Goal: Find specific page/section: Find specific page/section

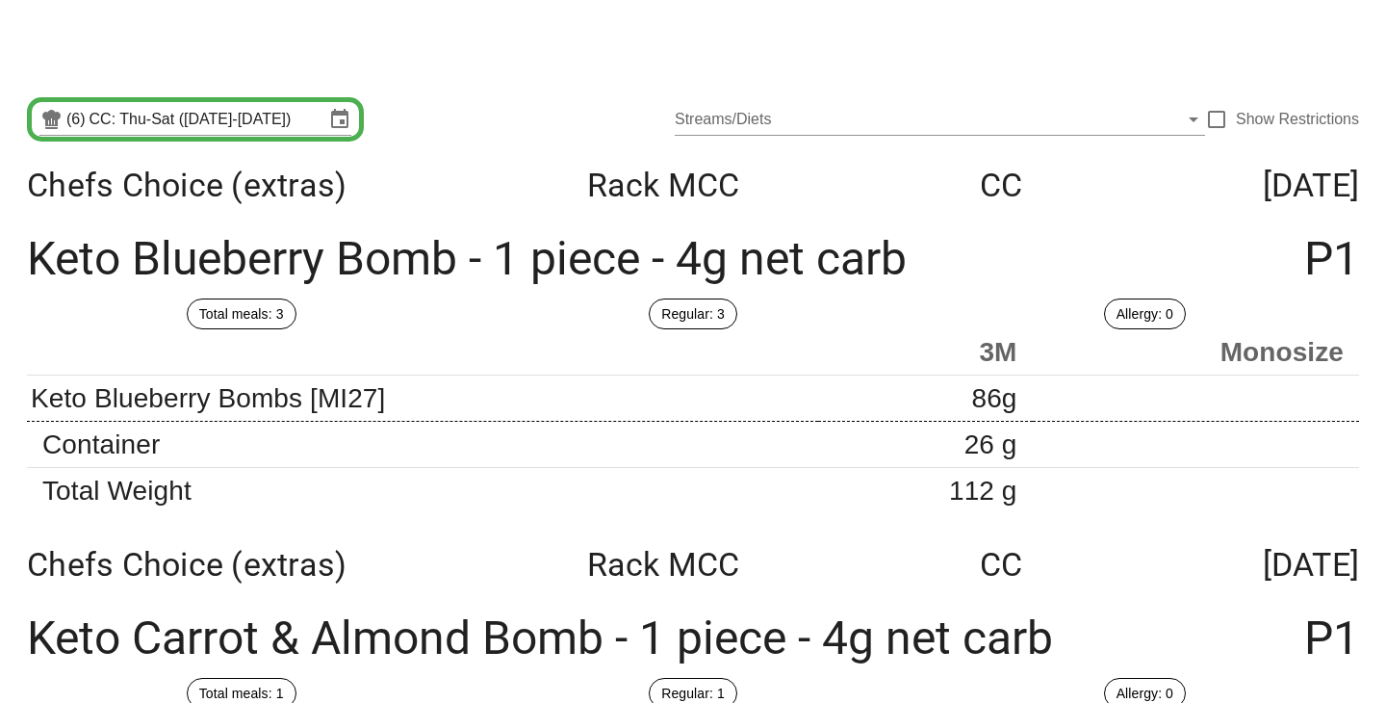
scroll to position [609, 0]
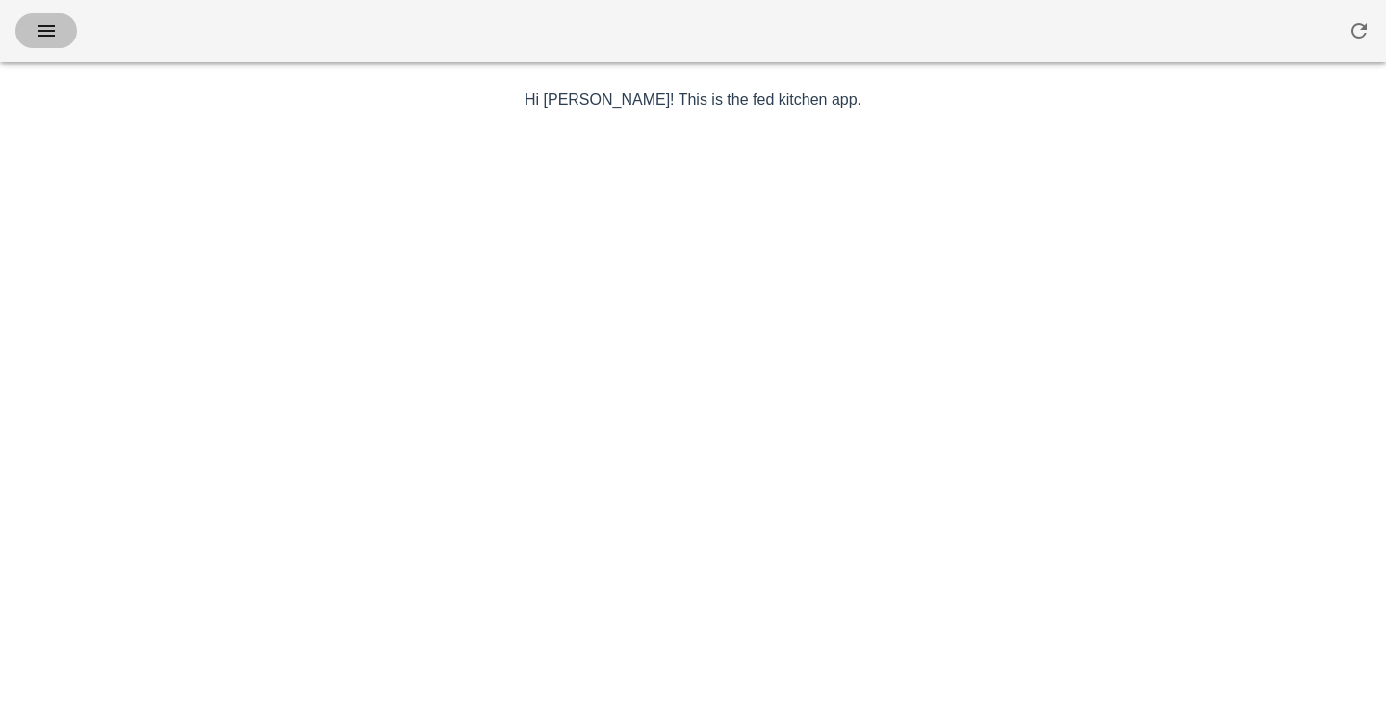
click at [48, 32] on icon "button" at bounding box center [46, 30] width 23 height 23
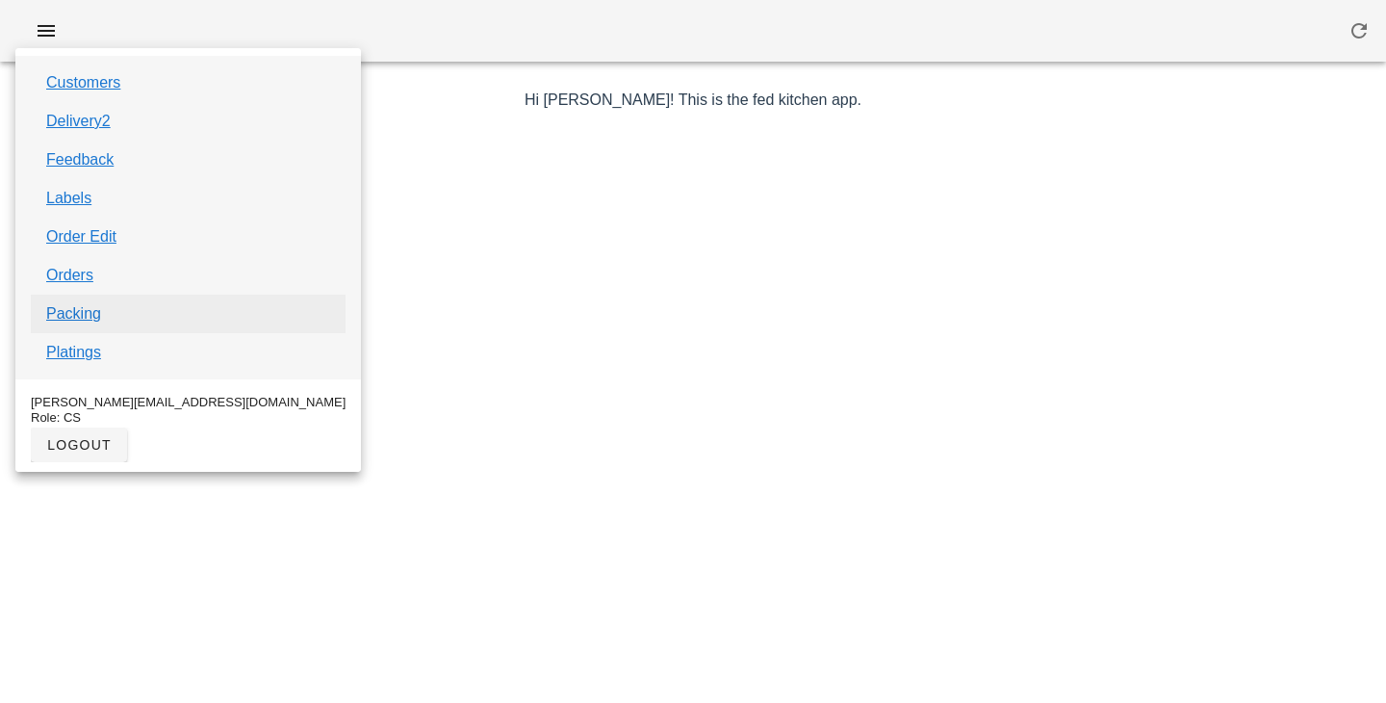
click at [72, 312] on link "Packing" at bounding box center [73, 313] width 55 height 23
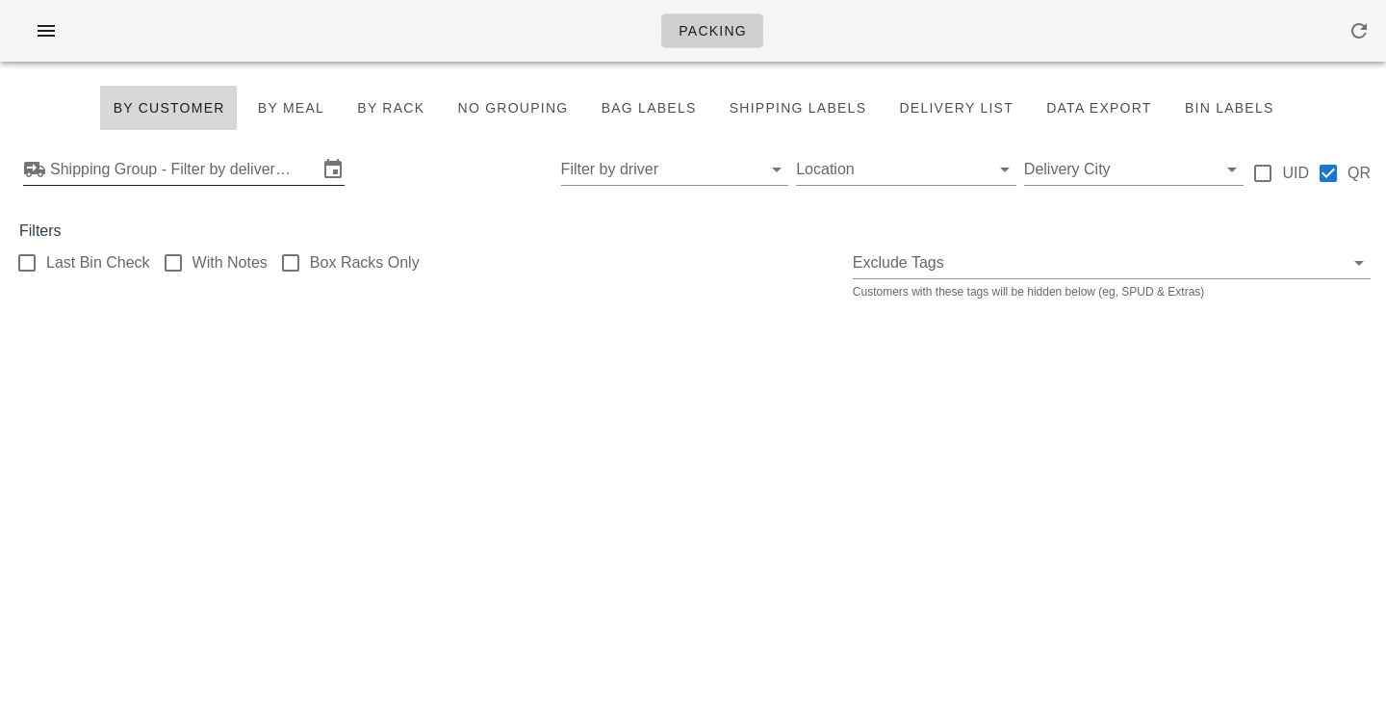
click at [190, 164] on input "Shipping Group - Filter by delivery logistics" at bounding box center [184, 169] width 268 height 31
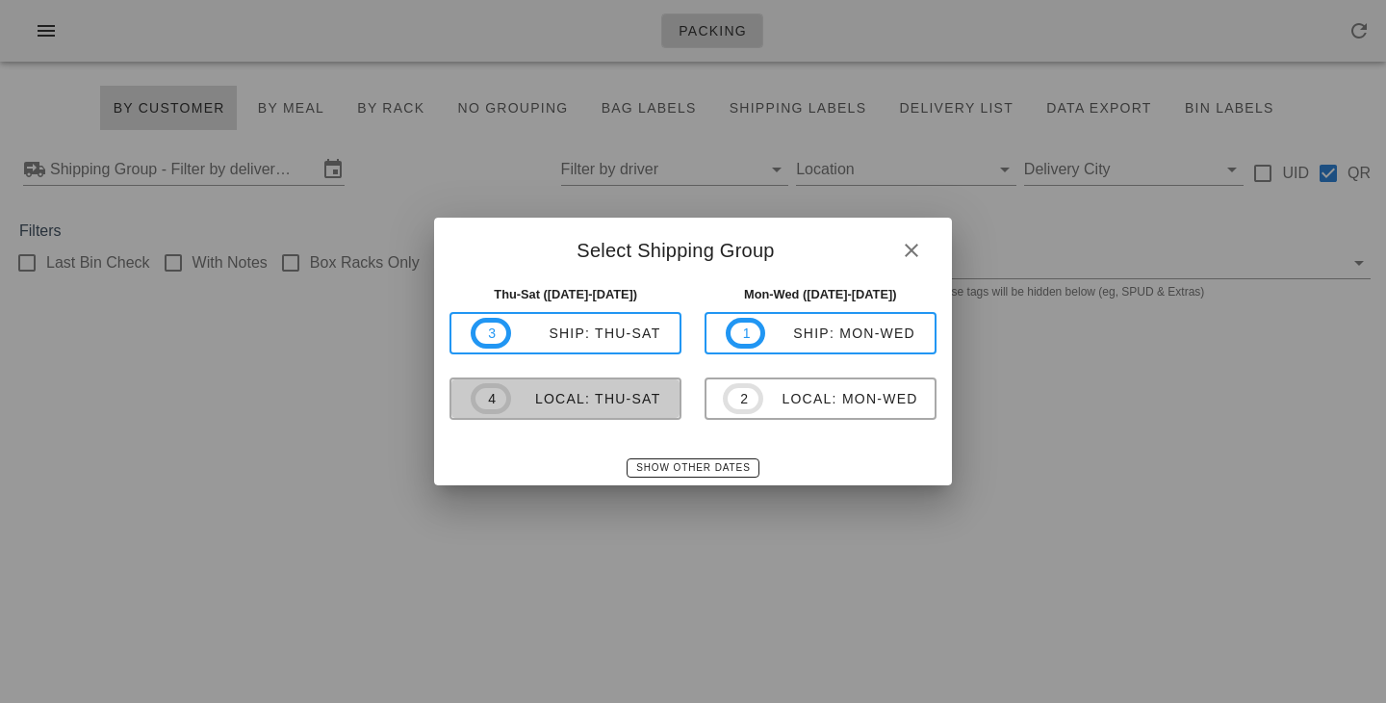
click at [575, 415] on button "4 local: Thu-Sat" at bounding box center [566, 398] width 232 height 42
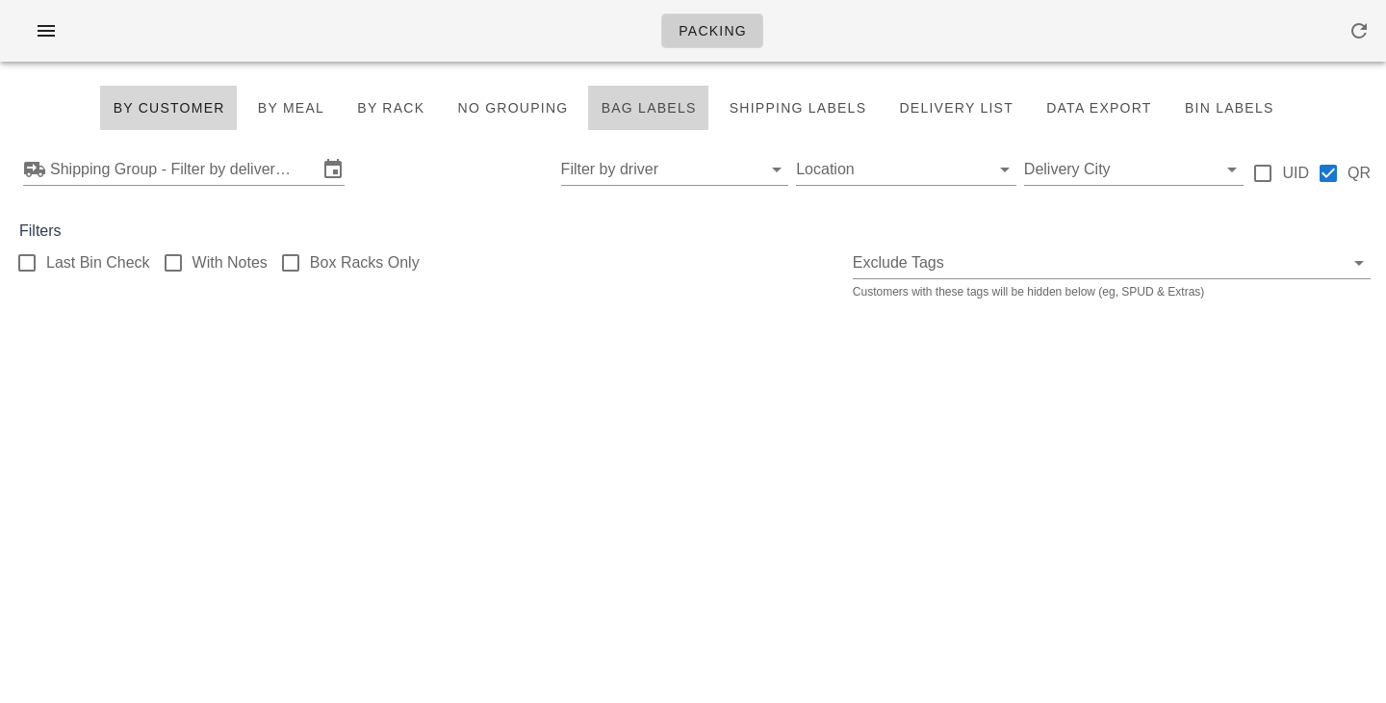
click at [678, 110] on span "Bag Labels" at bounding box center [648, 107] width 96 height 15
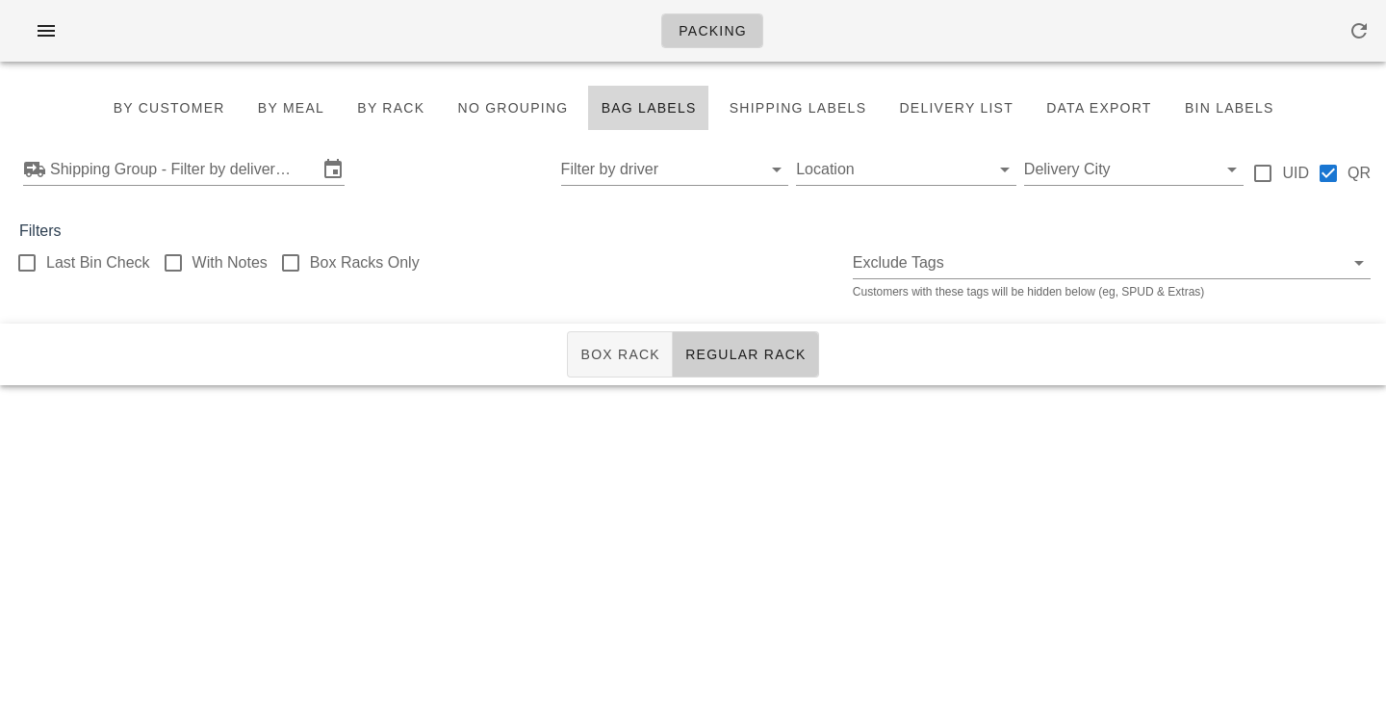
click at [291, 189] on div "Shipping Group - Filter by delivery logistics Filter by driver Location Deliver…" at bounding box center [693, 170] width 1386 height 62
click at [292, 174] on input "Shipping Group - Filter by delivery logistics" at bounding box center [184, 169] width 268 height 31
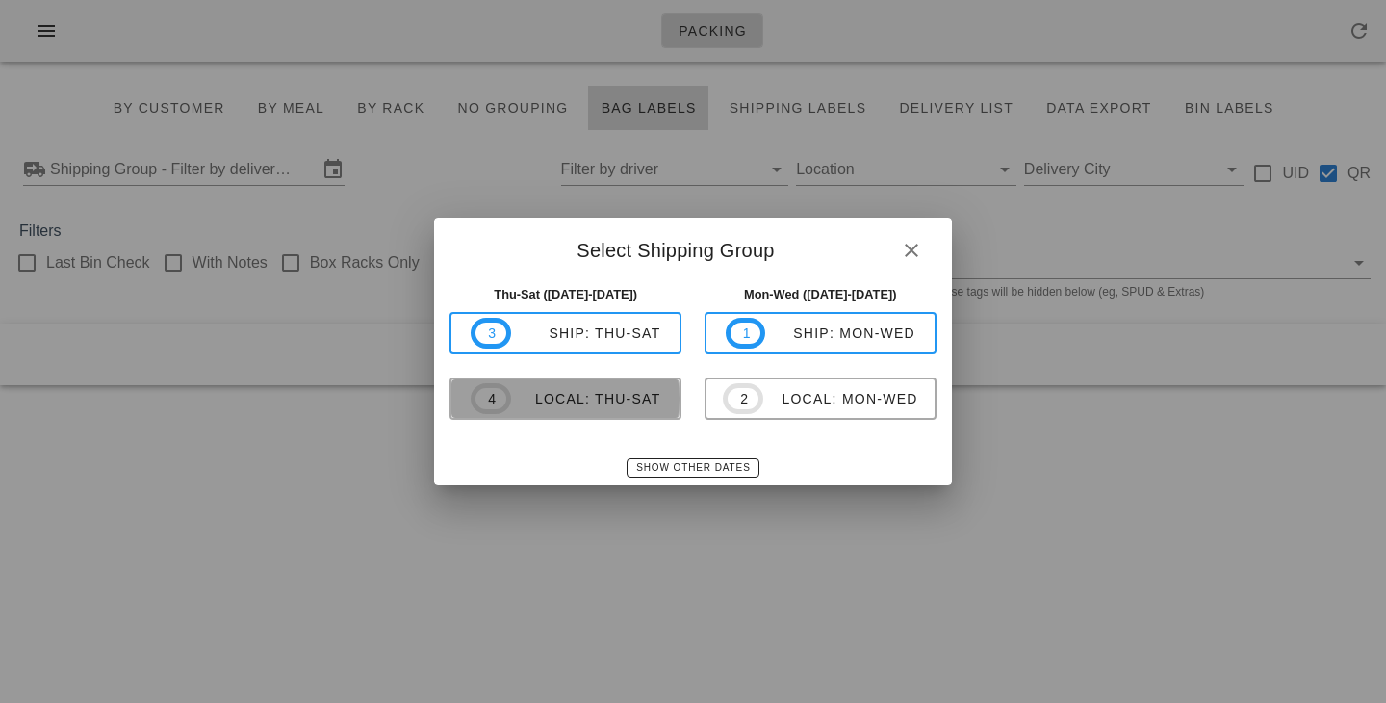
click at [605, 393] on div "local: Thu-Sat" at bounding box center [586, 398] width 150 height 15
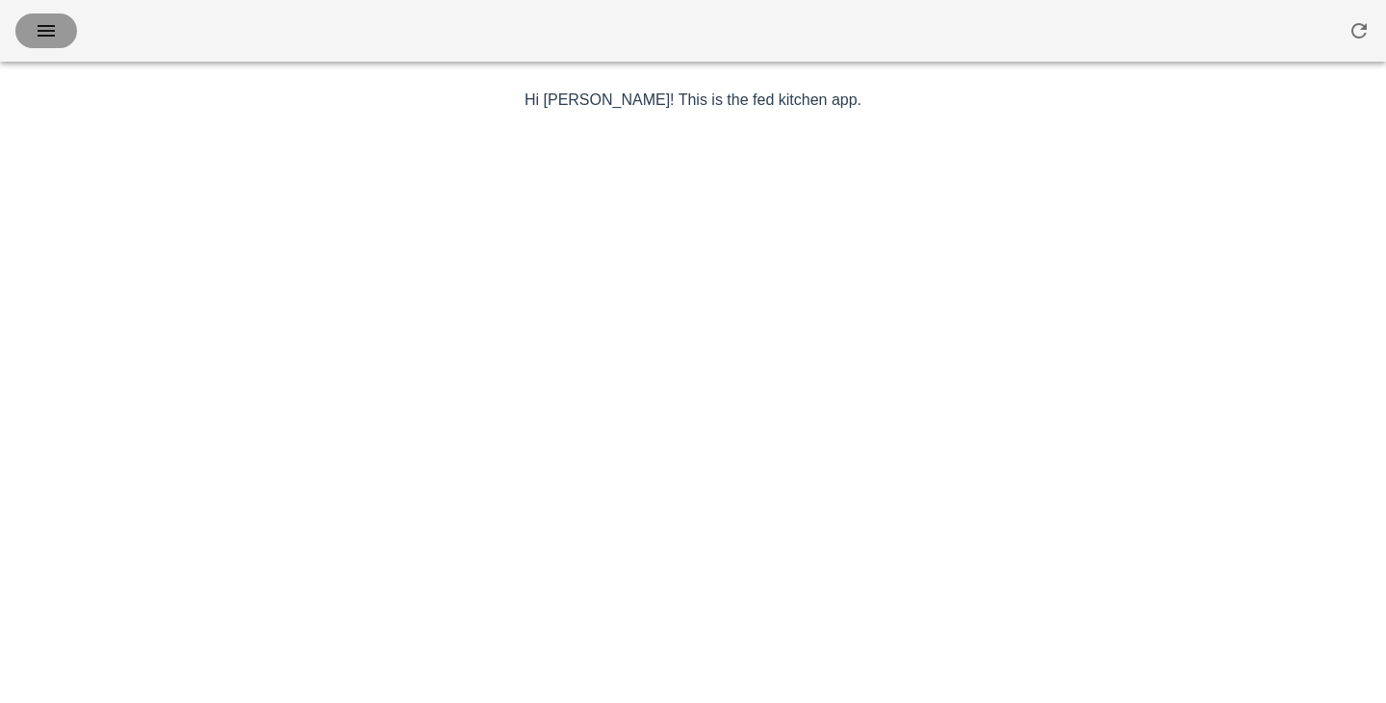
click at [64, 33] on button "button" at bounding box center [46, 30] width 62 height 35
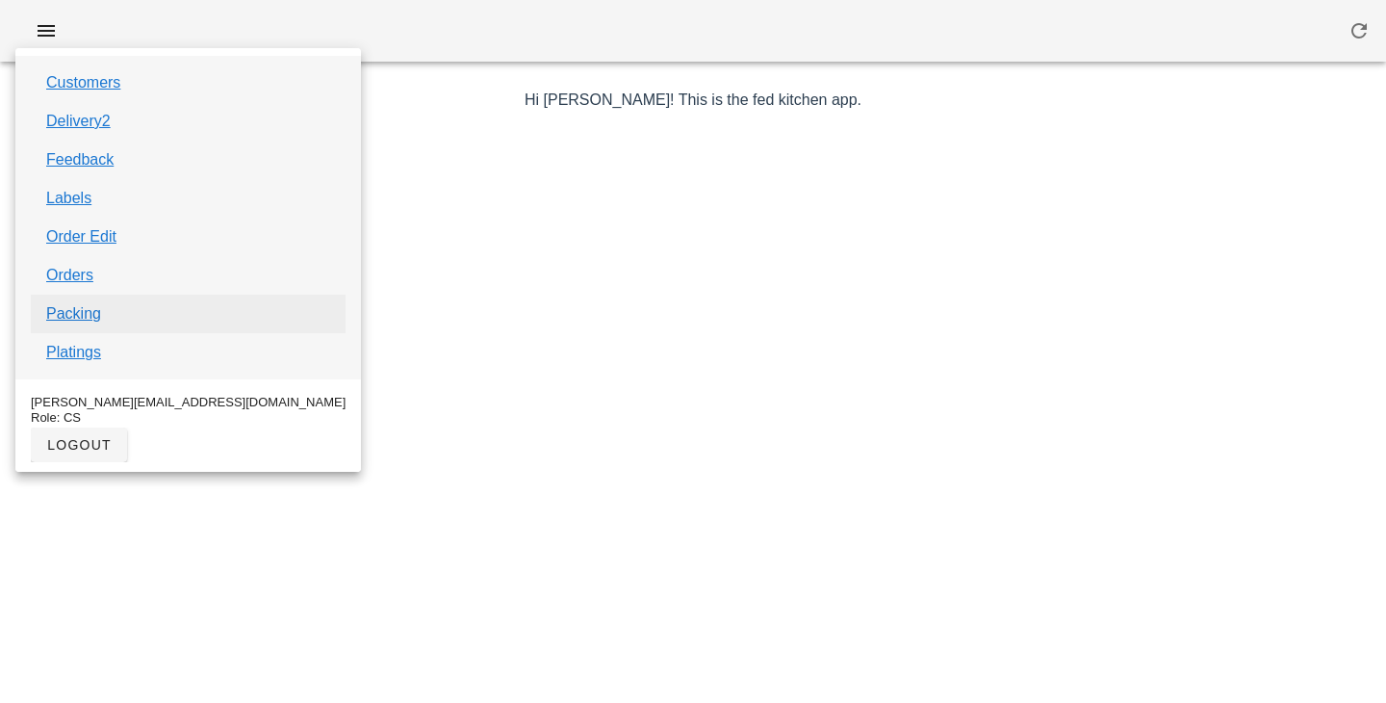
click at [80, 314] on link "Packing" at bounding box center [73, 313] width 55 height 23
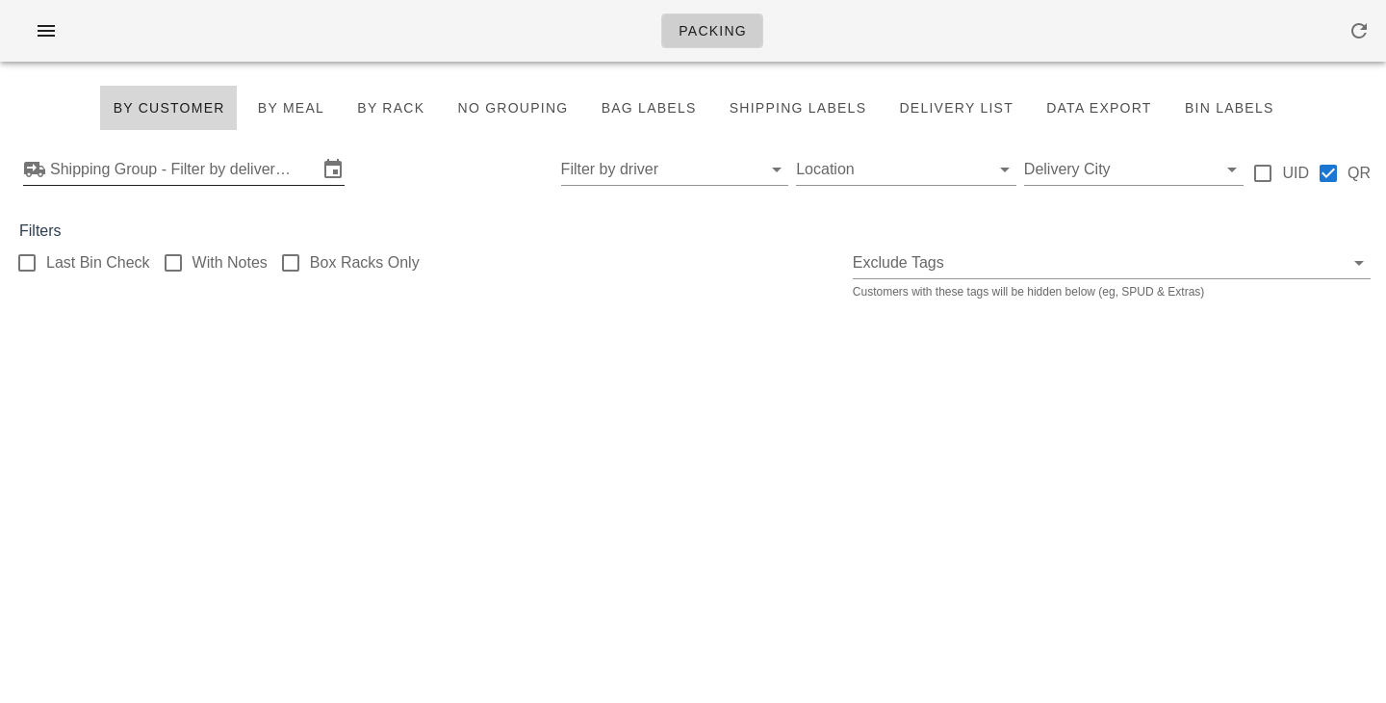
click at [243, 162] on input "Shipping Group - Filter by delivery logistics" at bounding box center [184, 169] width 268 height 31
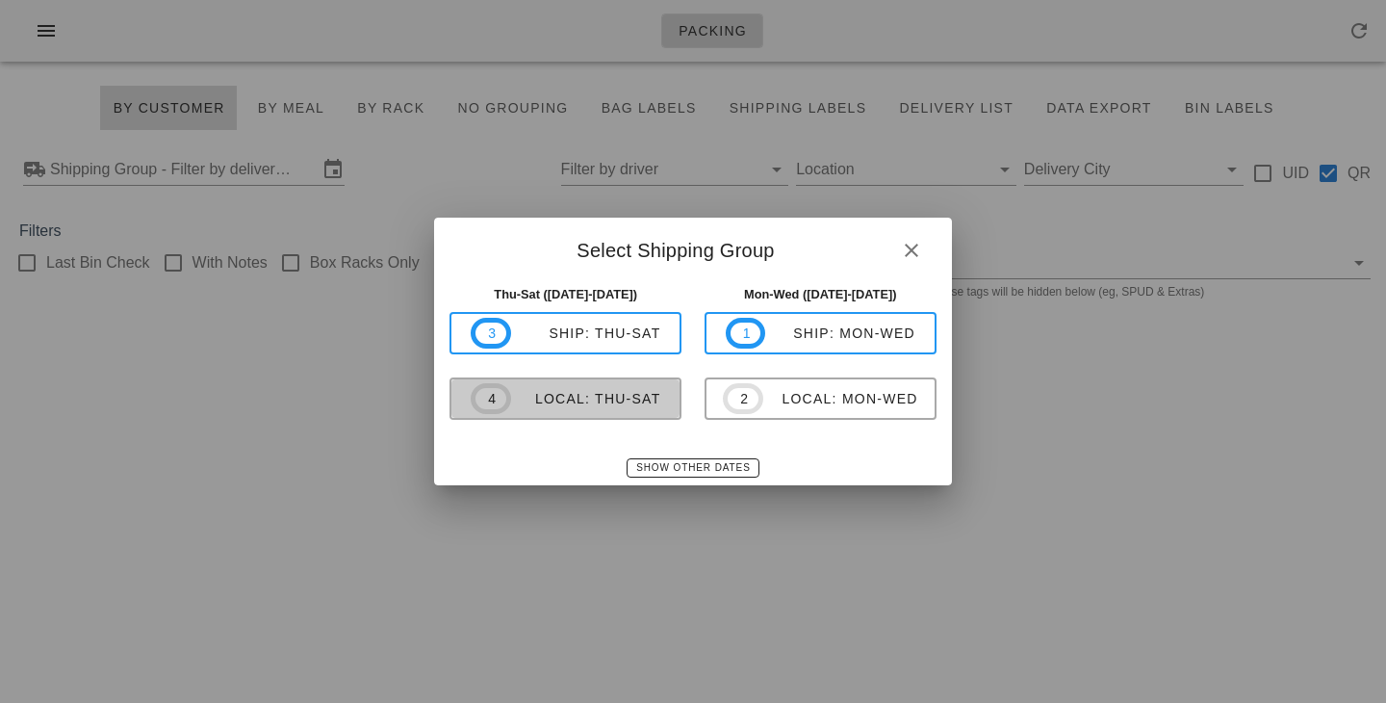
click at [569, 402] on div "local: Thu-Sat" at bounding box center [586, 398] width 150 height 15
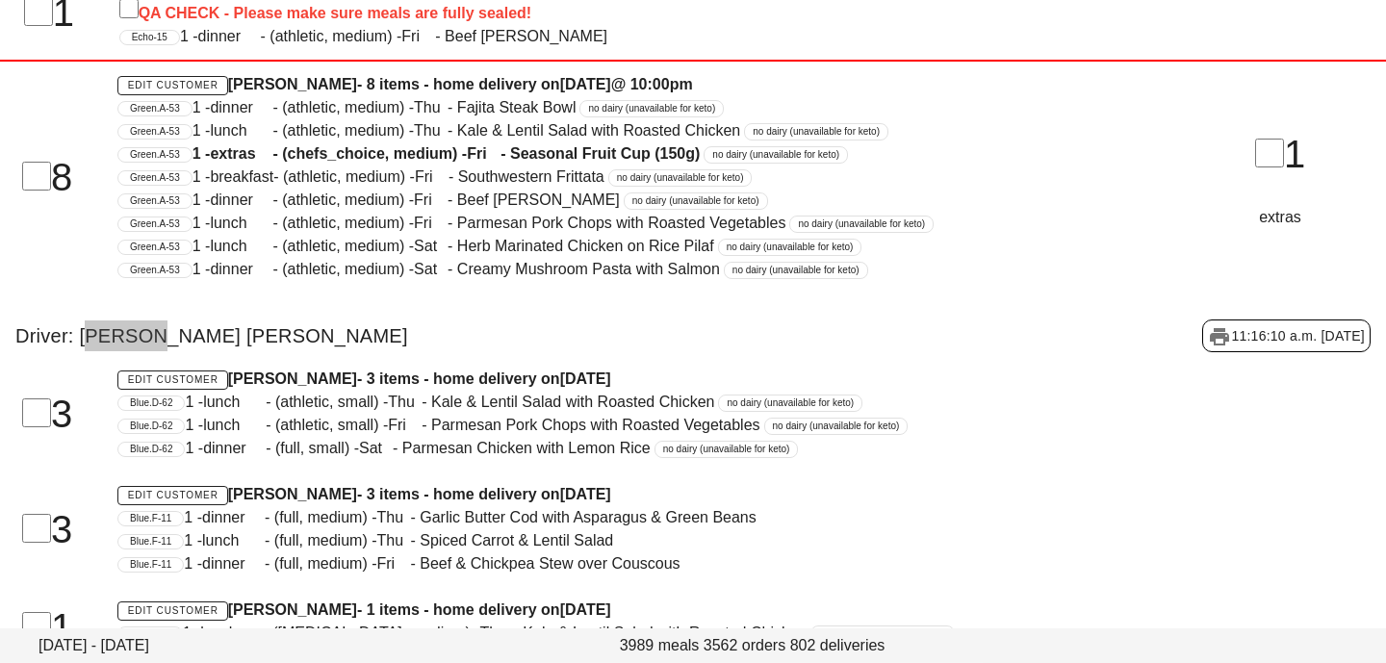
scroll to position [4084, 0]
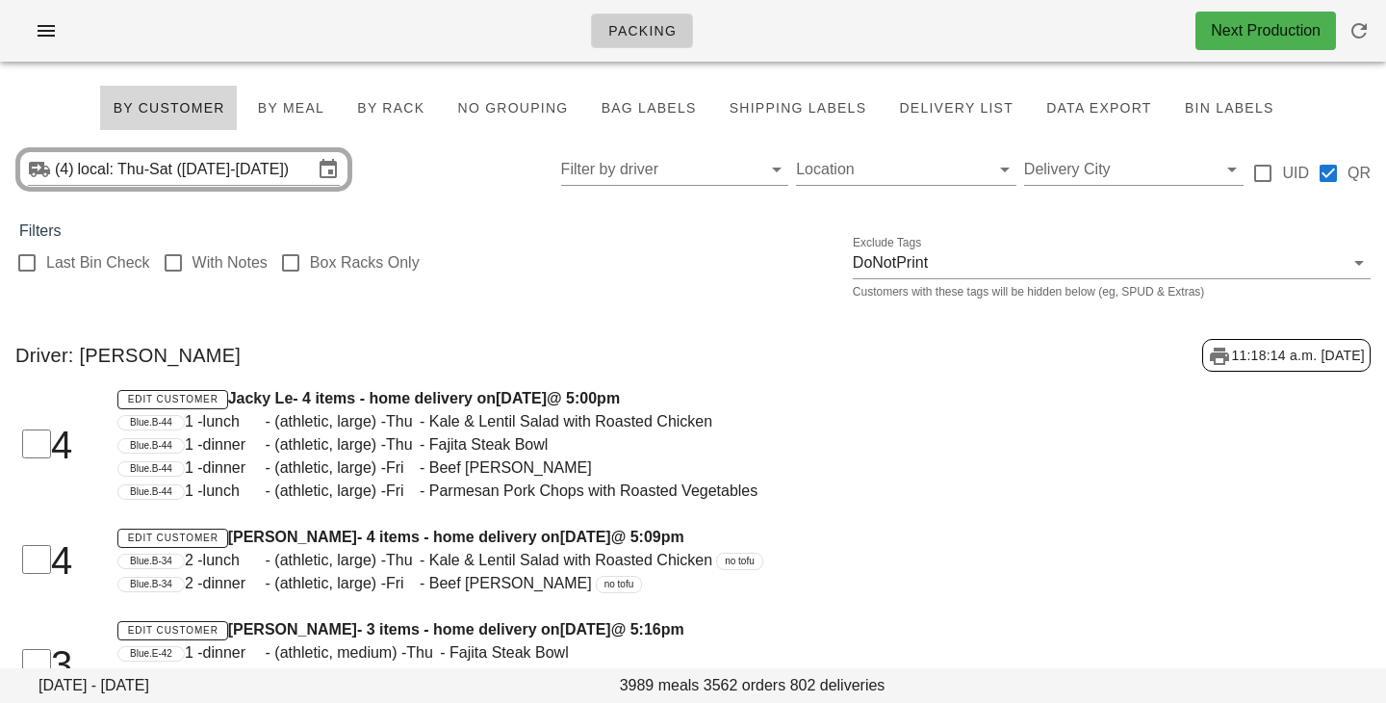
click at [461, 179] on div "(4) local: Thu-Sat ([DATE]-[DATE]) Filter by driver Location Delivery City UID …" at bounding box center [693, 170] width 1386 height 62
drag, startPoint x: 375, startPoint y: 106, endPoint x: 294, endPoint y: 266, distance: 179.5
click at [375, 106] on span "By Rack" at bounding box center [390, 107] width 68 height 15
click at [294, 266] on div at bounding box center [290, 262] width 33 height 33
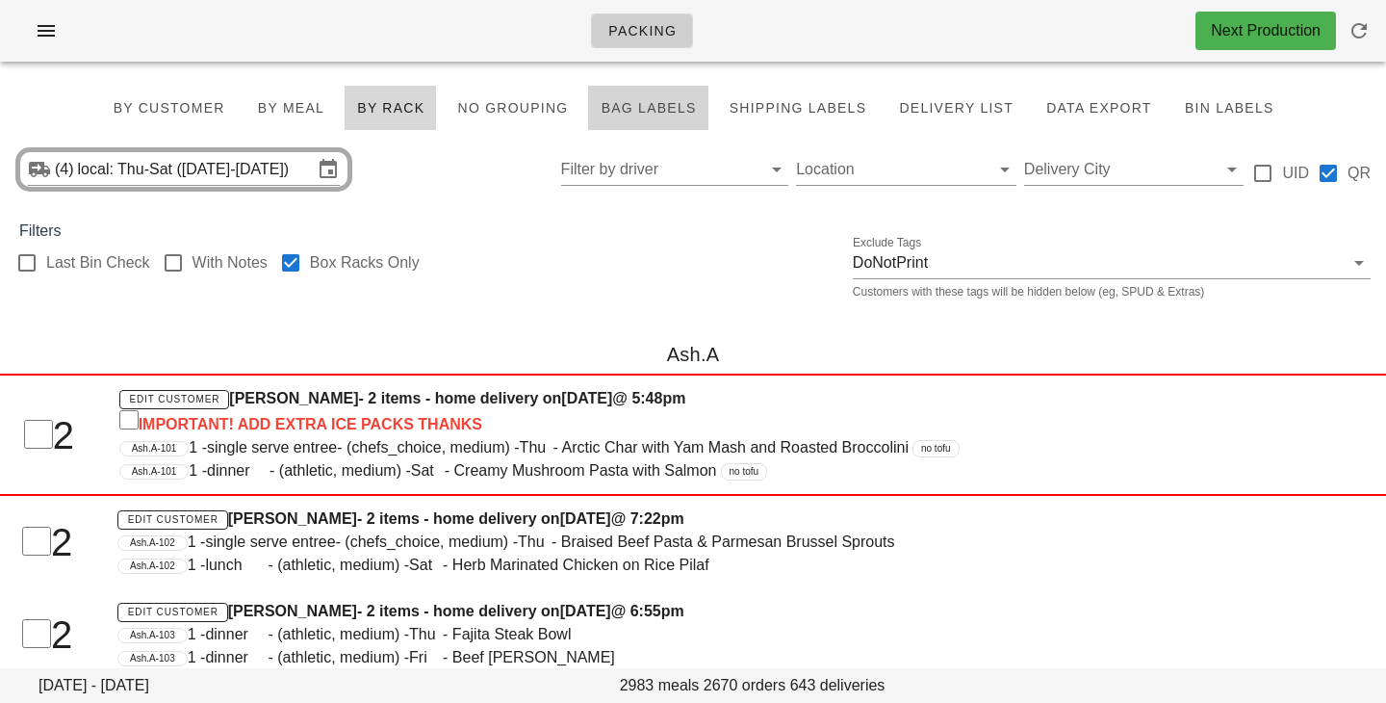
click at [681, 116] on span "Bag Labels" at bounding box center [648, 107] width 96 height 15
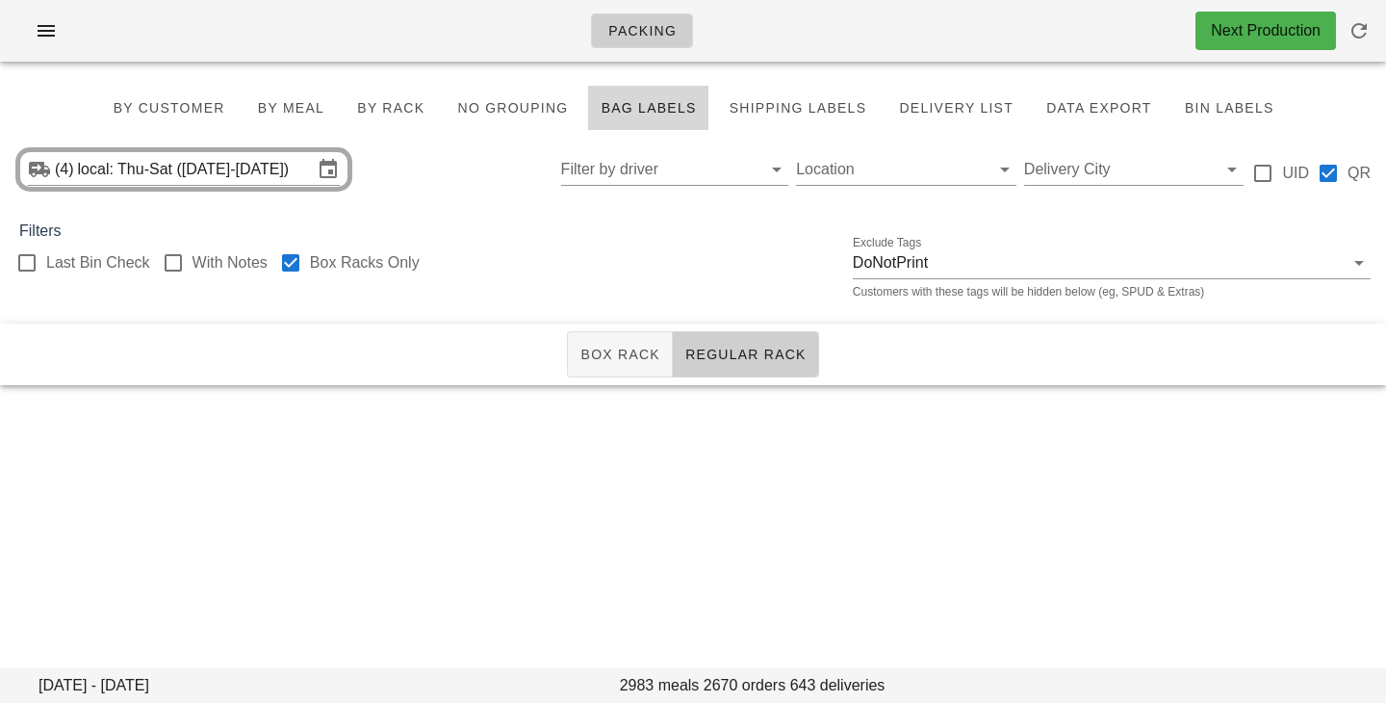
click at [271, 267] on div "Last Bin Check With Notes Box Racks Only Exclude Tags DoNotPrint Customers with…" at bounding box center [693, 274] width 1386 height 62
click at [289, 267] on div at bounding box center [290, 262] width 33 height 33
click at [449, 180] on div "(4) local: Thu-Sat ([DATE]-[DATE]) Filter by driver Location Delivery City UID …" at bounding box center [693, 170] width 1386 height 62
click at [406, 177] on div "(4) local: Thu-Sat ([DATE]-[DATE]) Filter by driver Location Delivery City UID …" at bounding box center [693, 170] width 1386 height 62
click at [493, 194] on div "(4) local: Thu-Sat ([DATE]-[DATE]) Filter by driver Location Delivery City UID …" at bounding box center [693, 170] width 1386 height 62
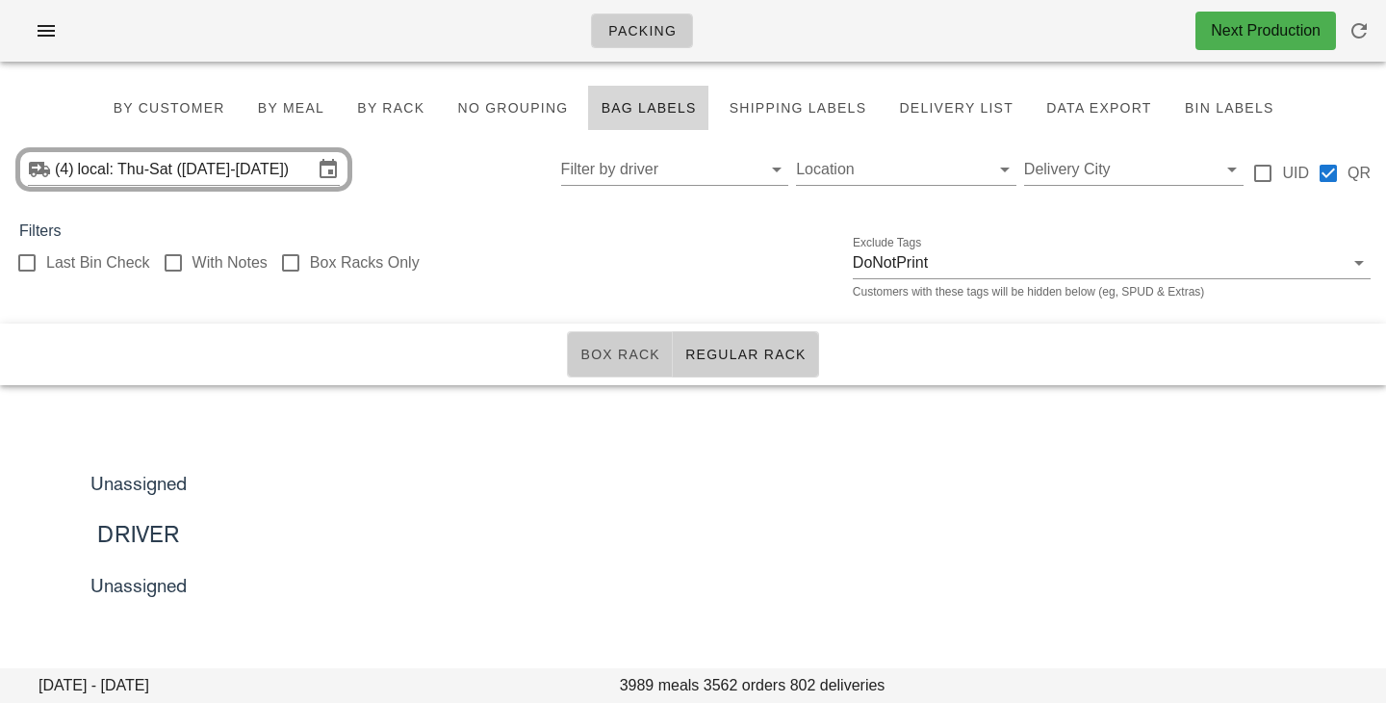
click at [622, 351] on span "Box Rack" at bounding box center [619, 354] width 81 height 15
click at [297, 266] on div at bounding box center [290, 262] width 33 height 33
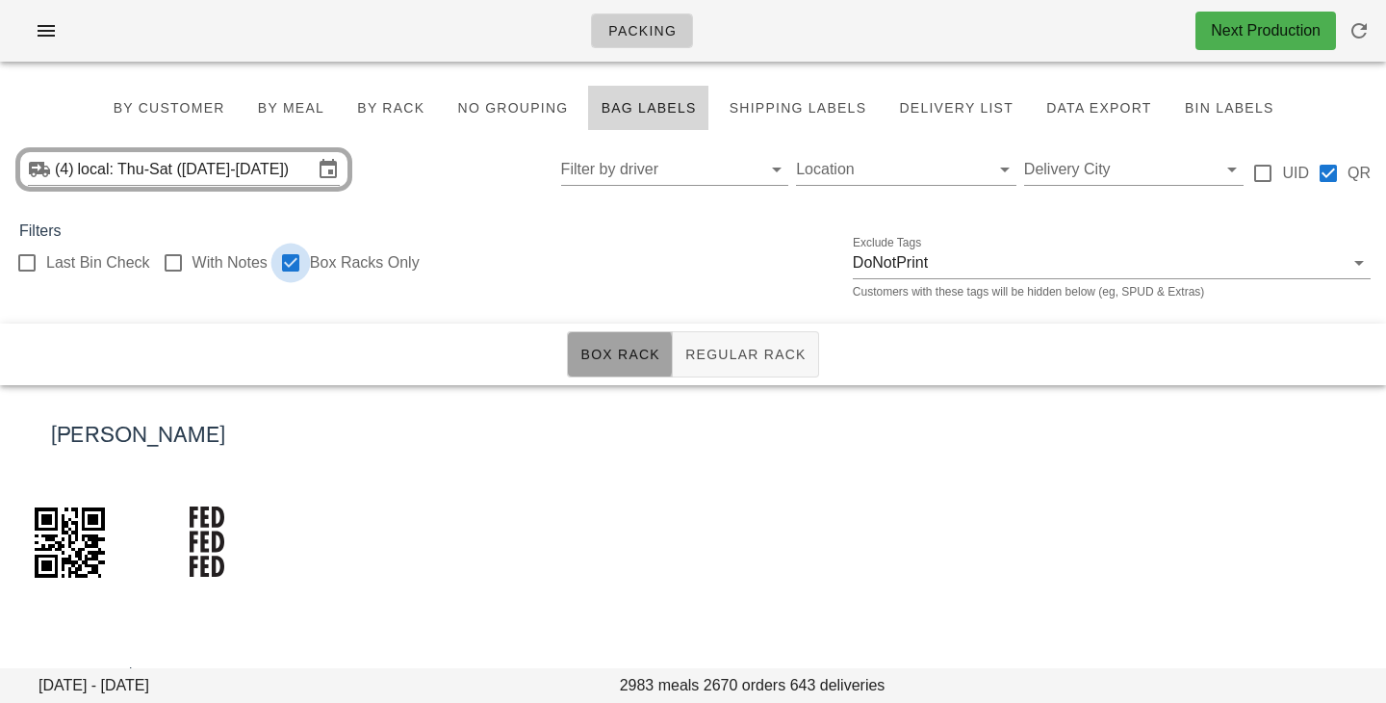
checkbox input "true"
click at [466, 155] on div "(4) local: Thu-Sat ([DATE]-[DATE]) Filter by driver Location Delivery City UID …" at bounding box center [693, 170] width 1386 height 62
click at [514, 176] on div "(4) local: Thu-Sat ([DATE]-[DATE]) Filter by driver Location Delivery City UID …" at bounding box center [693, 170] width 1386 height 62
click at [453, 233] on div "Filters" at bounding box center [693, 230] width 1386 height 23
